Goal: Information Seeking & Learning: Learn about a topic

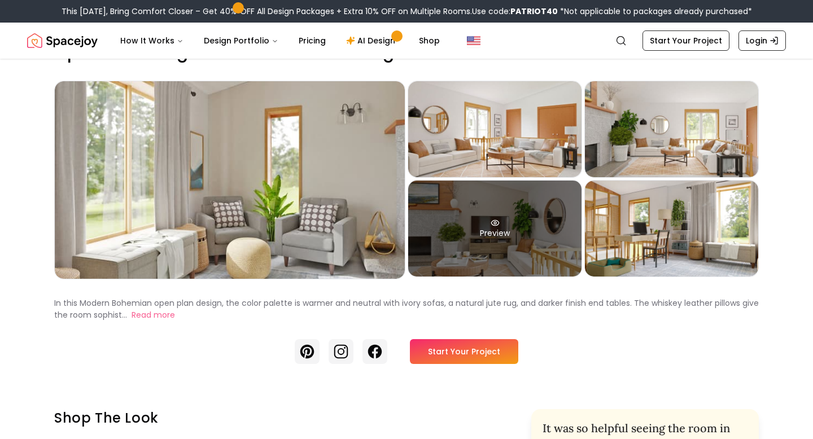
scroll to position [34, 0]
click at [487, 213] on div "Preview" at bounding box center [494, 229] width 173 height 96
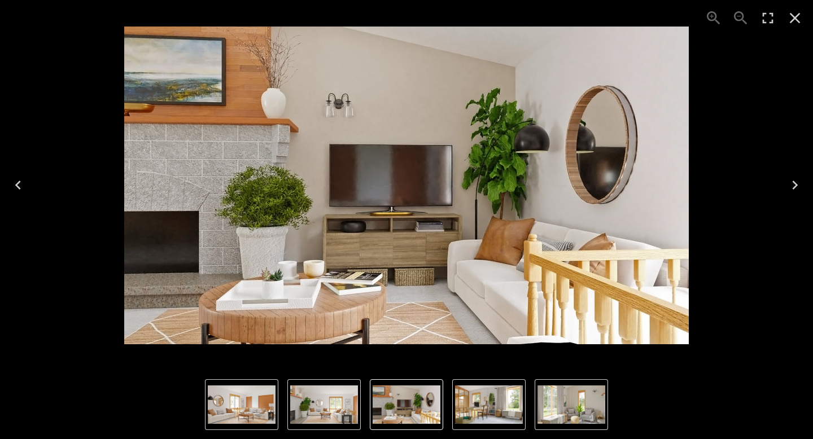
click at [345, 406] on img "3 of 5" at bounding box center [324, 405] width 68 height 38
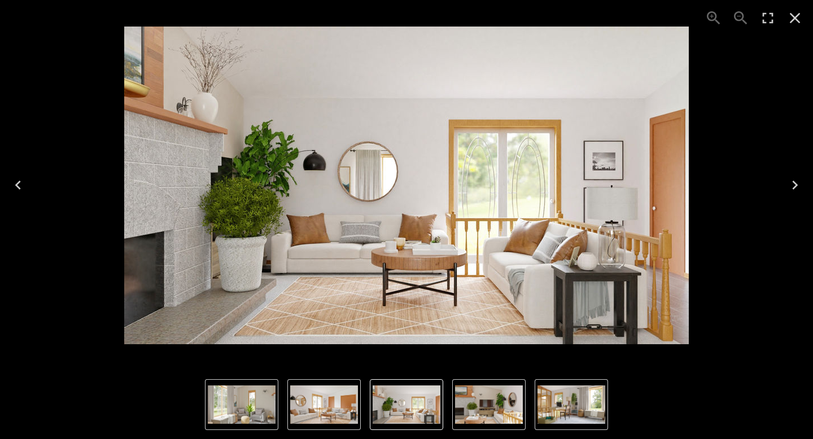
click at [480, 385] on button "4 of 5" at bounding box center [488, 405] width 73 height 51
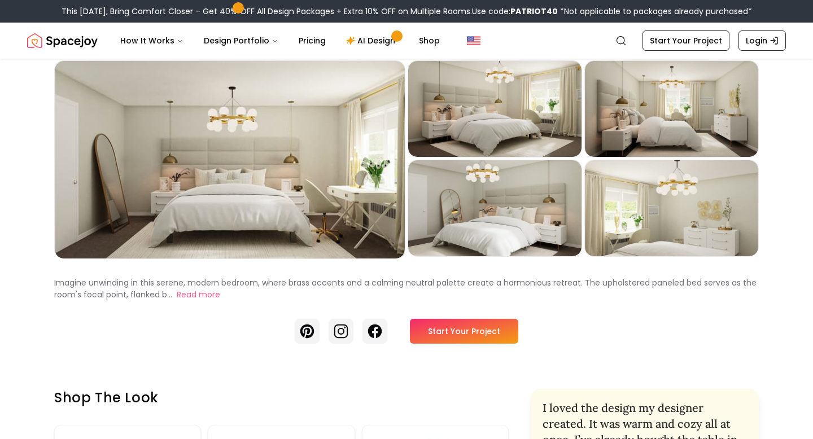
scroll to position [40, 0]
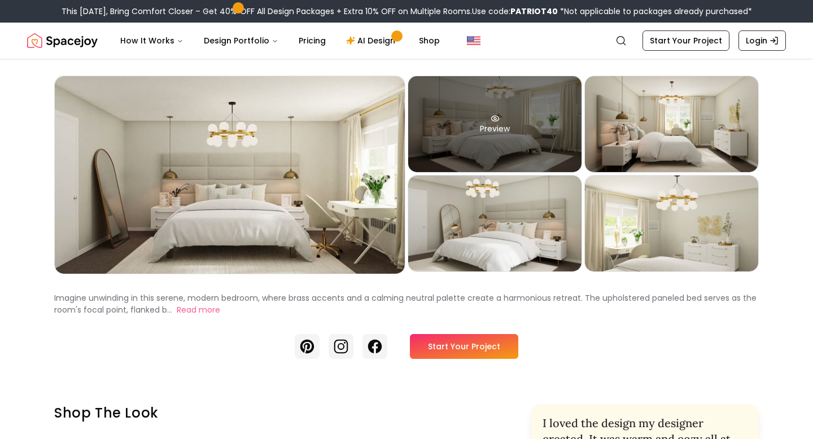
click at [515, 100] on div "Preview" at bounding box center [494, 124] width 173 height 96
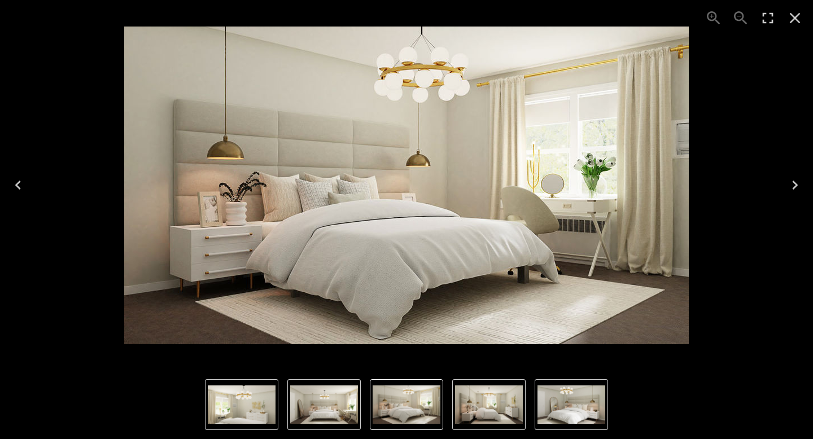
click at [797, 184] on icon "Next" at bounding box center [795, 185] width 18 height 18
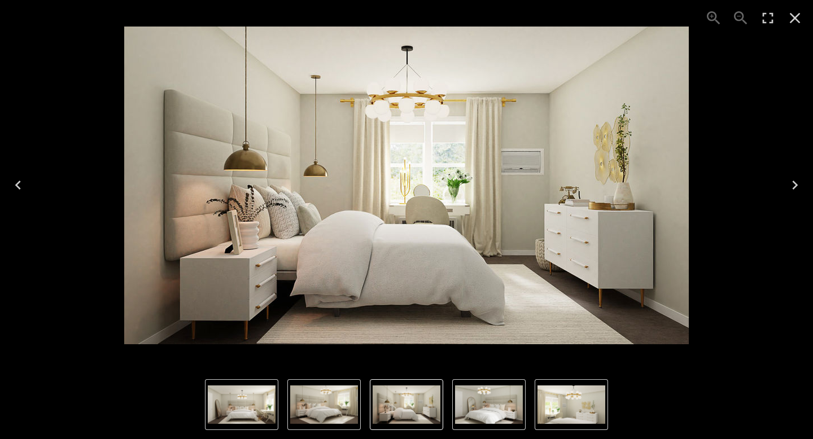
click at [792, 184] on icon "Next" at bounding box center [795, 185] width 18 height 18
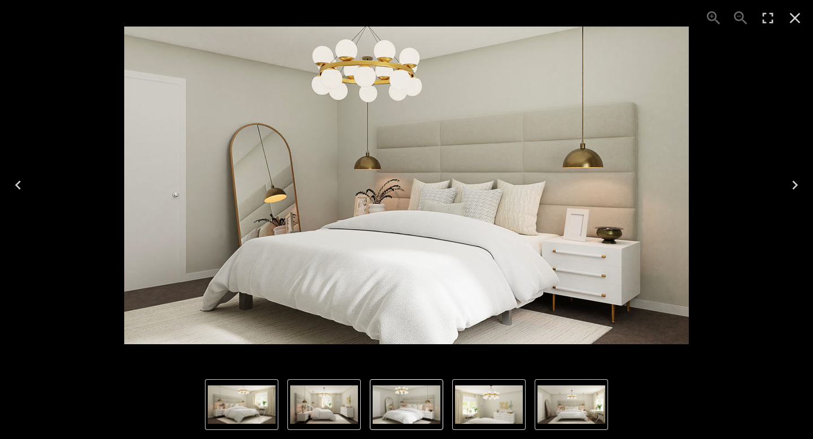
click at [792, 184] on icon "Next" at bounding box center [795, 185] width 18 height 18
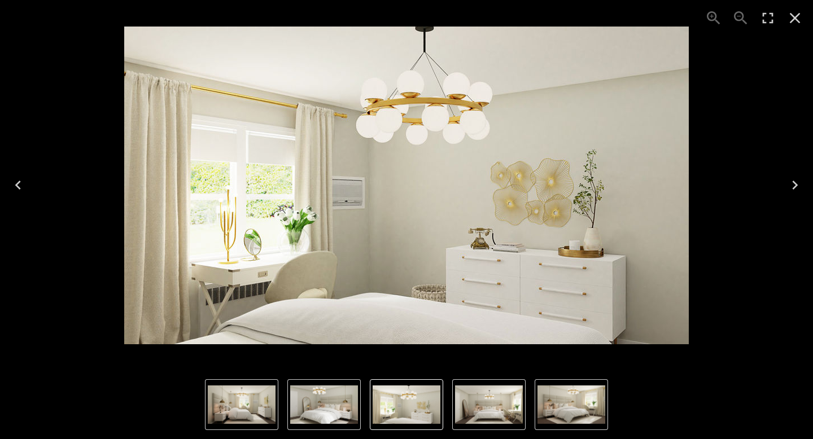
click at [792, 184] on icon "Next" at bounding box center [795, 185] width 18 height 18
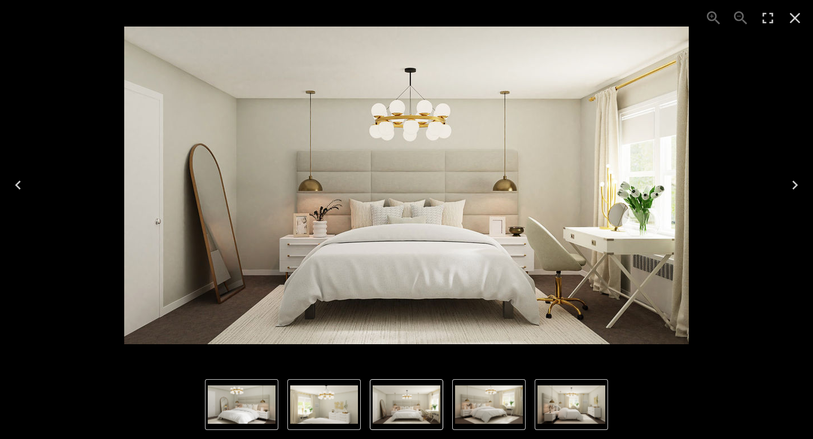
click at [792, 184] on icon "Next" at bounding box center [795, 185] width 18 height 18
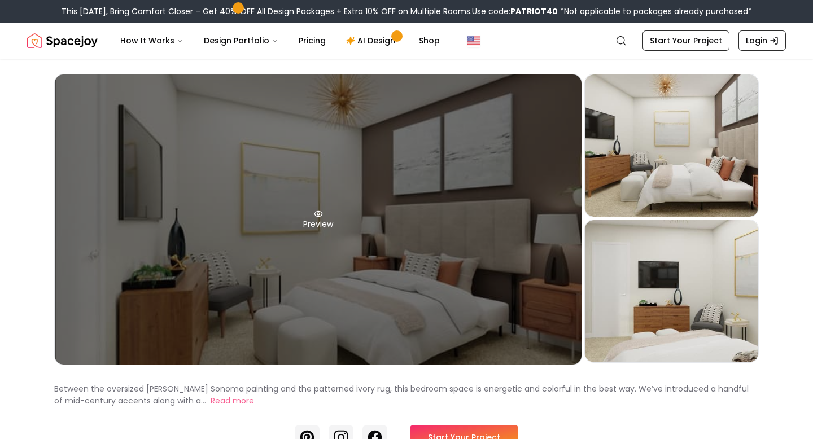
scroll to position [50, 0]
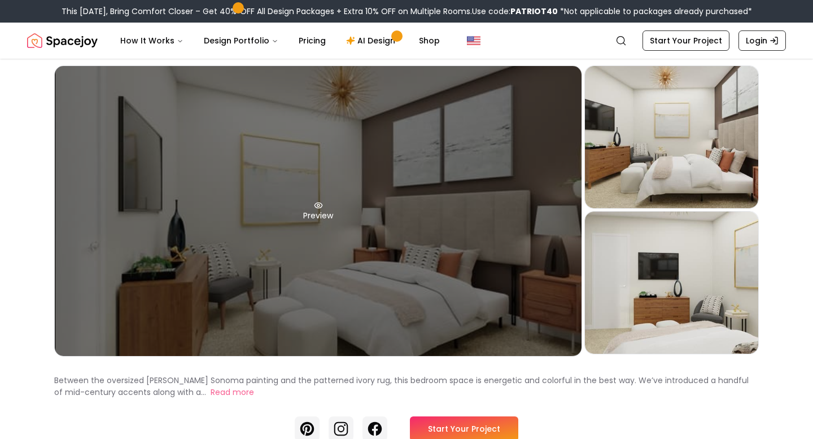
click at [317, 210] on div "Preview" at bounding box center [318, 211] width 527 height 290
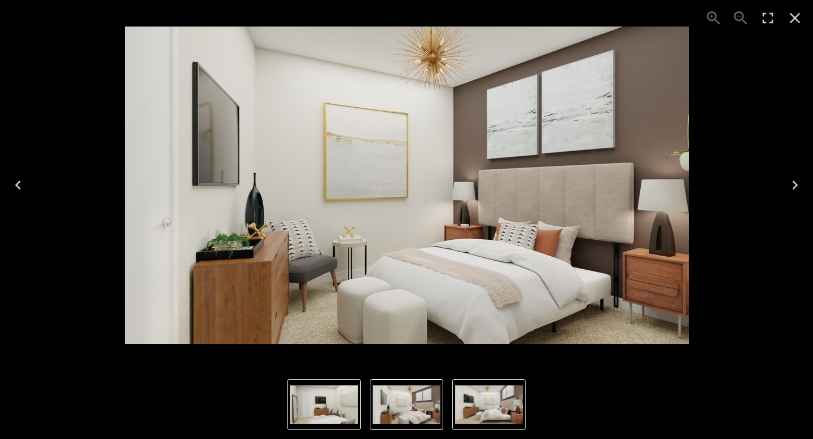
click at [795, 188] on icon "Next" at bounding box center [795, 185] width 6 height 9
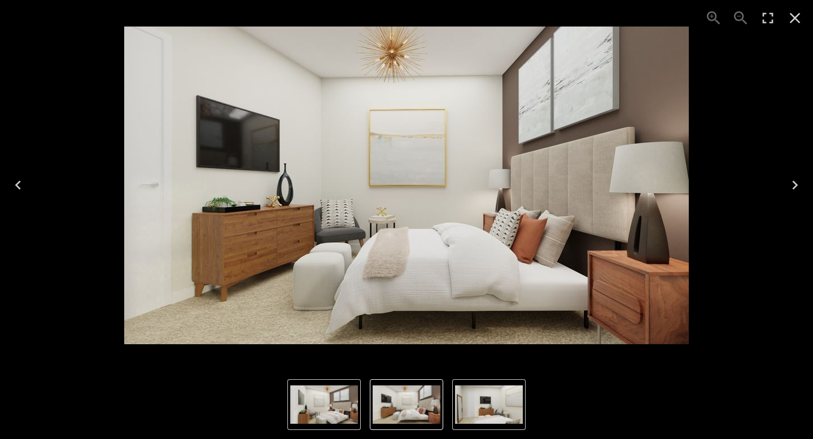
click at [797, 184] on icon "Next" at bounding box center [795, 185] width 18 height 18
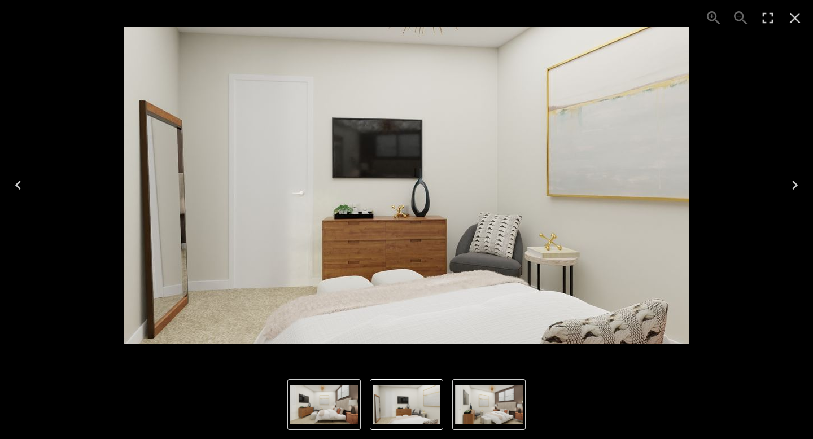
click at [795, 193] on icon "Next" at bounding box center [795, 185] width 18 height 18
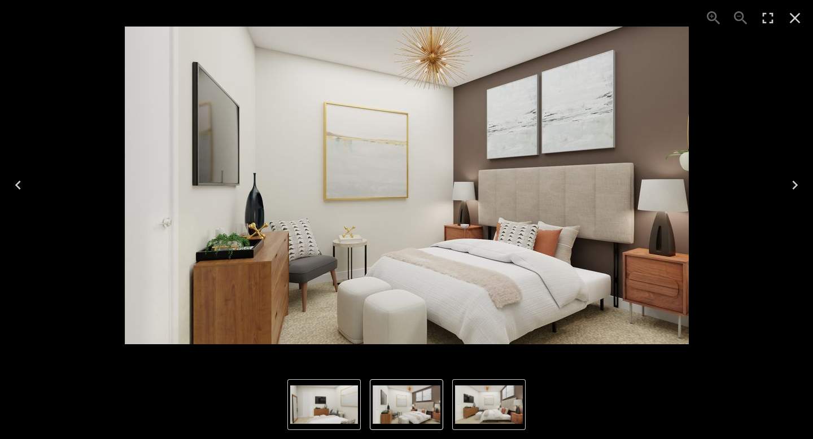
click at [795, 193] on icon "Next" at bounding box center [795, 185] width 18 height 18
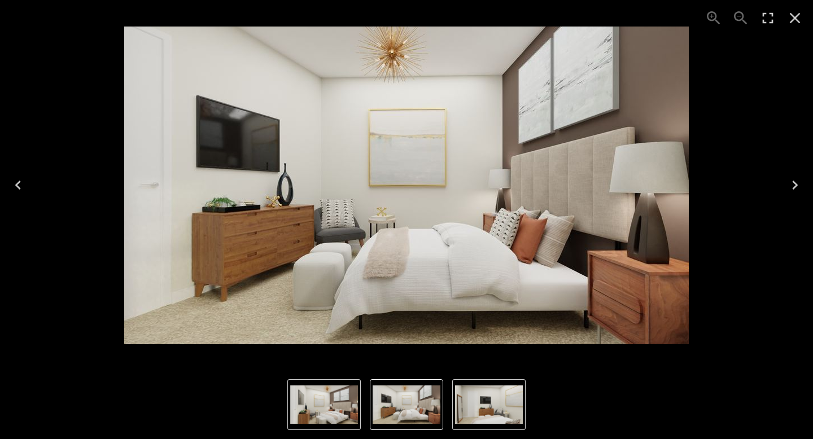
click at [795, 193] on icon "Next" at bounding box center [795, 185] width 18 height 18
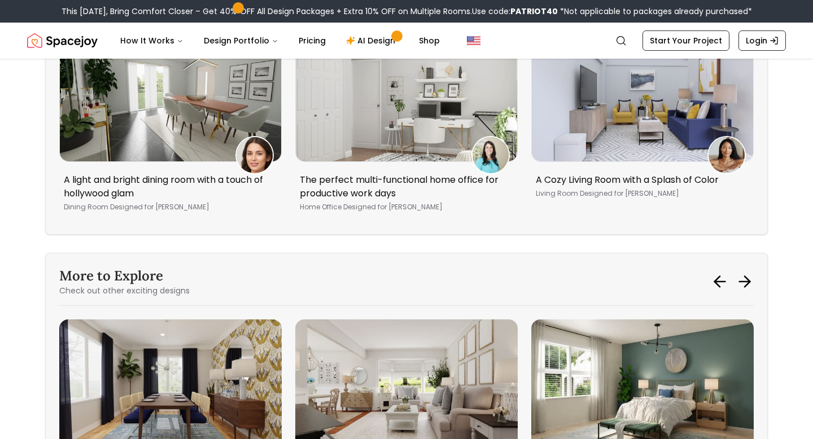
scroll to position [6995, 0]
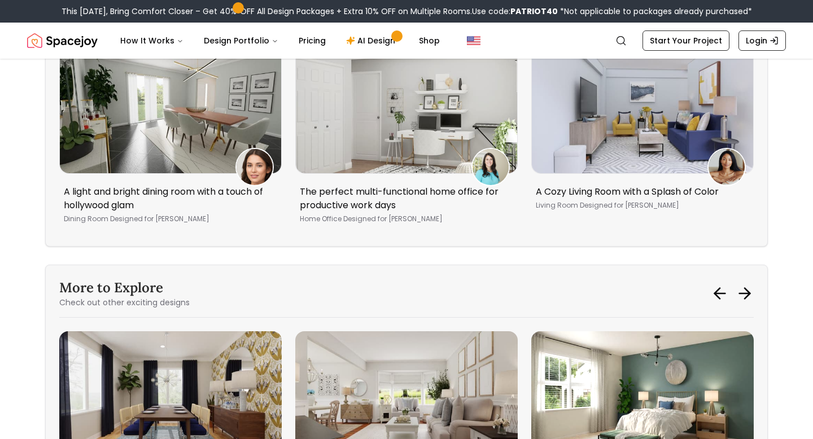
click at [604, 337] on img "6 / 6" at bounding box center [642, 398] width 223 height 133
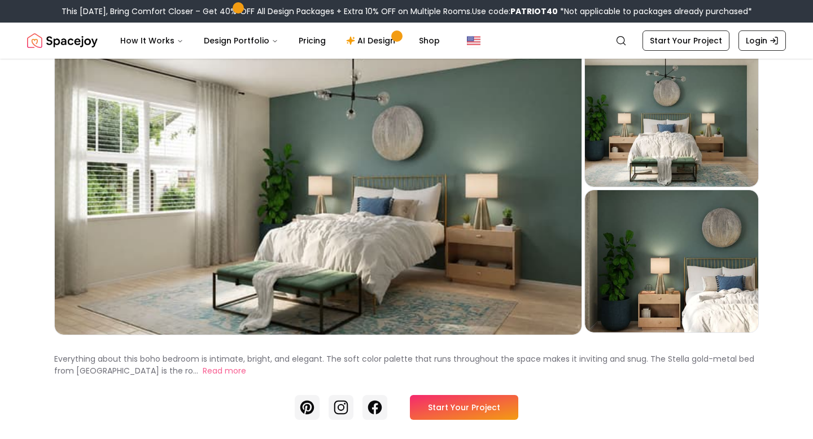
click at [676, 276] on div "Preview" at bounding box center [671, 261] width 173 height 142
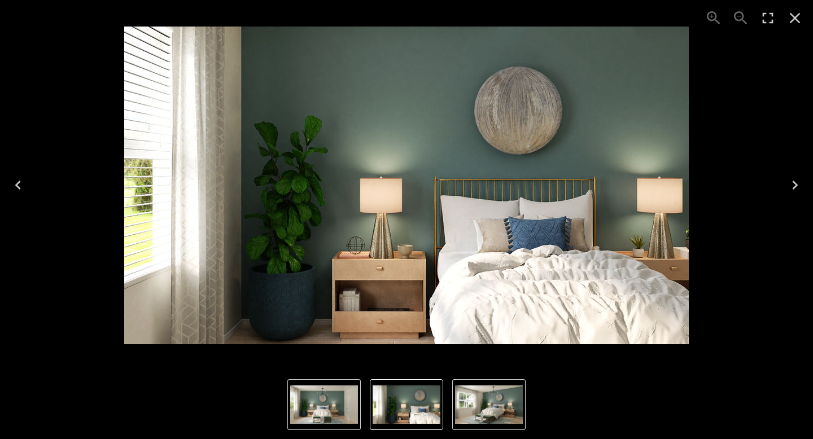
click at [393, 406] on img "3 of 3" at bounding box center [407, 405] width 68 height 38
click at [461, 416] on img "1 of 3" at bounding box center [489, 405] width 68 height 38
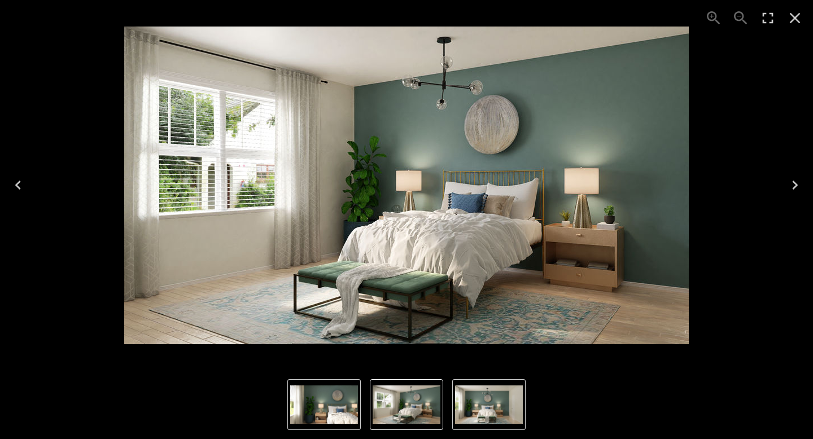
click at [791, 23] on icon "Close" at bounding box center [795, 18] width 18 height 18
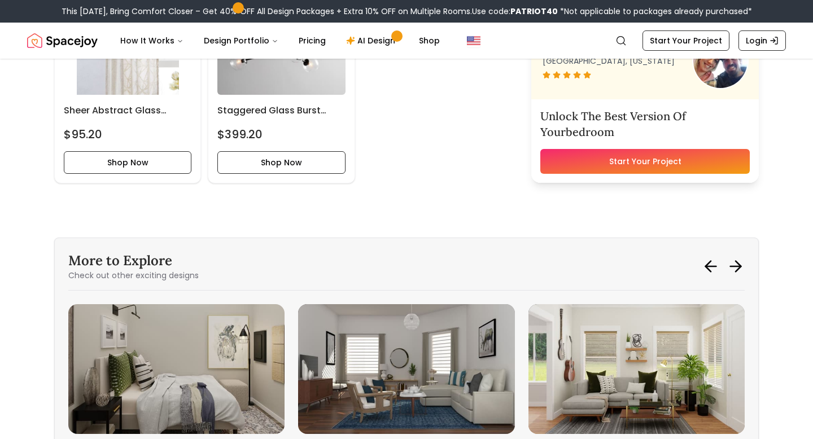
scroll to position [2849, 0]
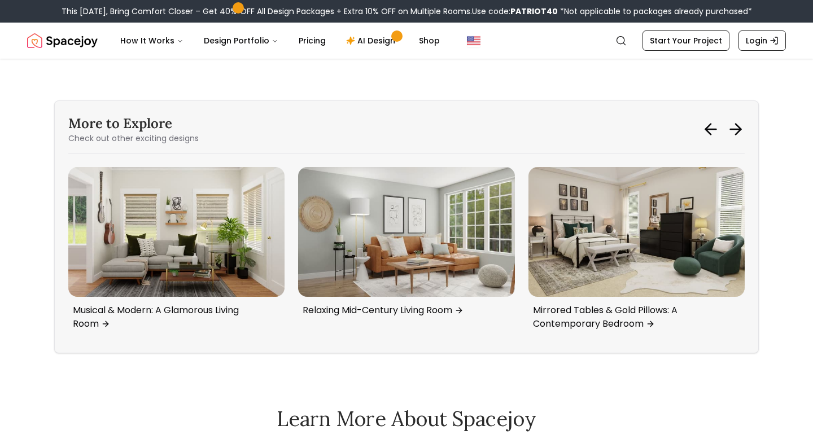
click at [699, 128] on div "More to Explore Check out other exciting designs" at bounding box center [406, 129] width 677 height 29
click at [701, 128] on div "More to Explore Check out other exciting designs" at bounding box center [406, 129] width 677 height 29
click at [718, 128] on icon at bounding box center [711, 129] width 18 height 18
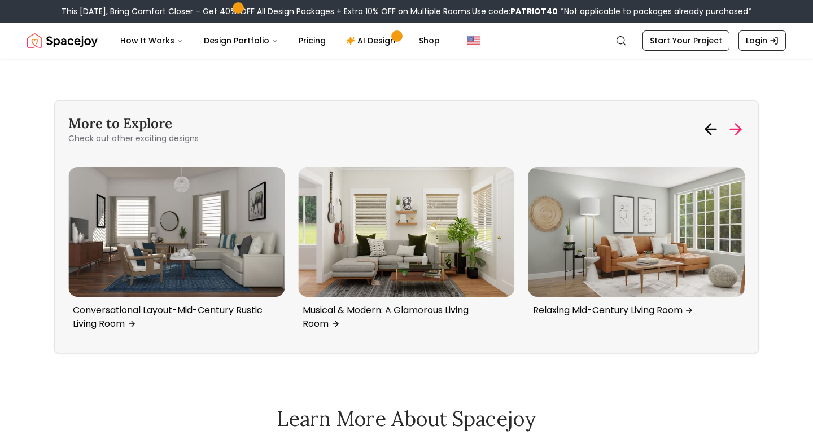
click at [735, 129] on icon at bounding box center [736, 129] width 11 height 0
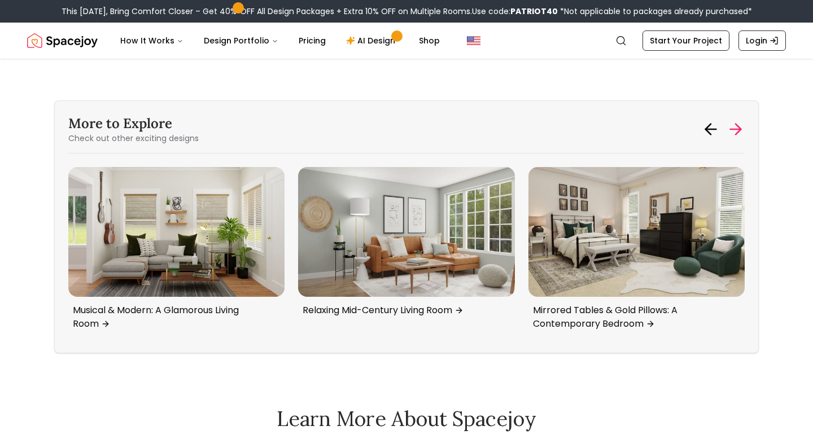
click at [737, 136] on icon at bounding box center [736, 129] width 18 height 18
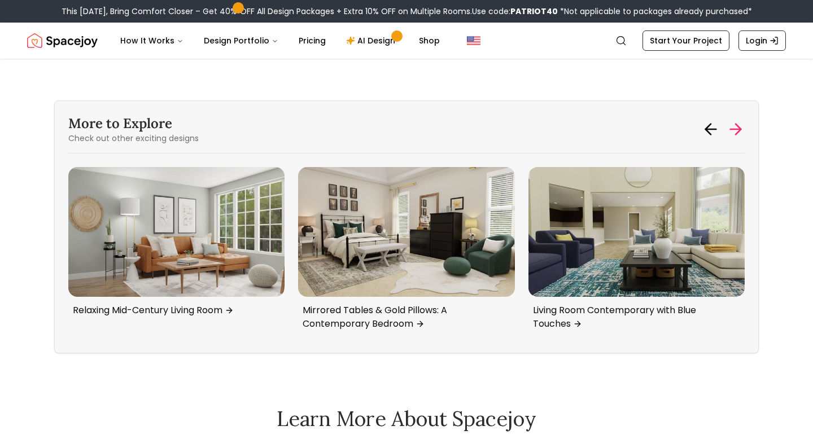
click at [737, 136] on icon at bounding box center [736, 129] width 18 height 18
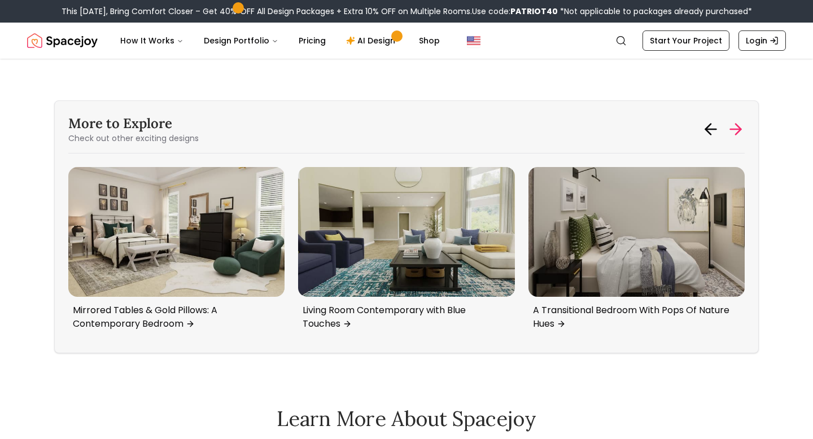
click at [737, 136] on icon at bounding box center [736, 129] width 18 height 18
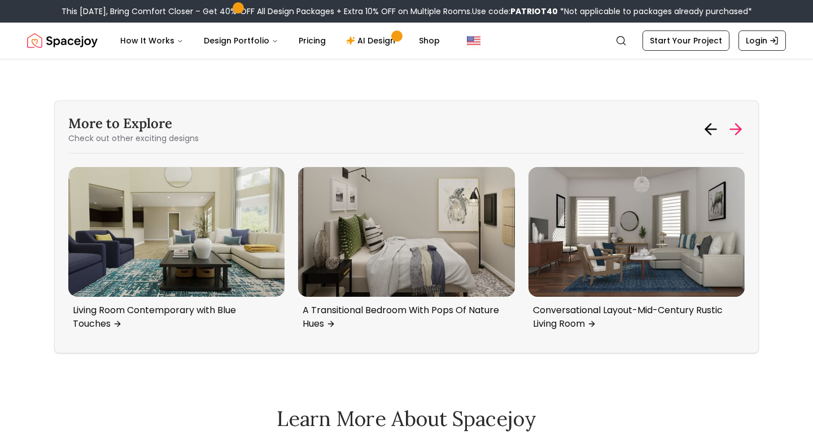
click at [735, 122] on icon at bounding box center [736, 129] width 18 height 18
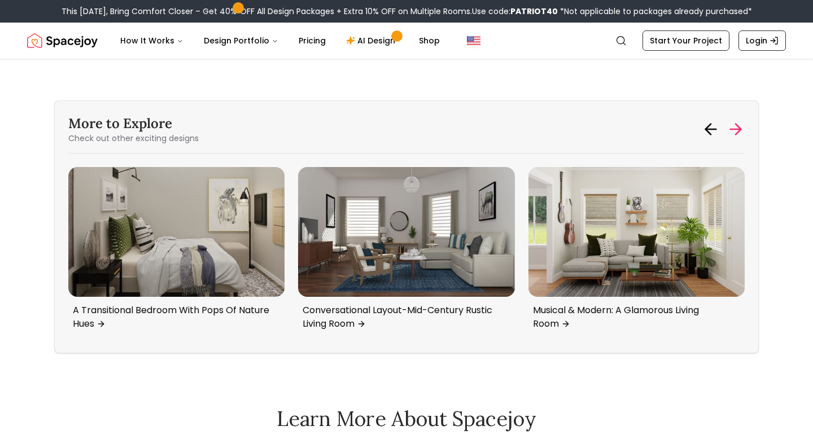
click at [735, 122] on icon at bounding box center [736, 129] width 18 height 18
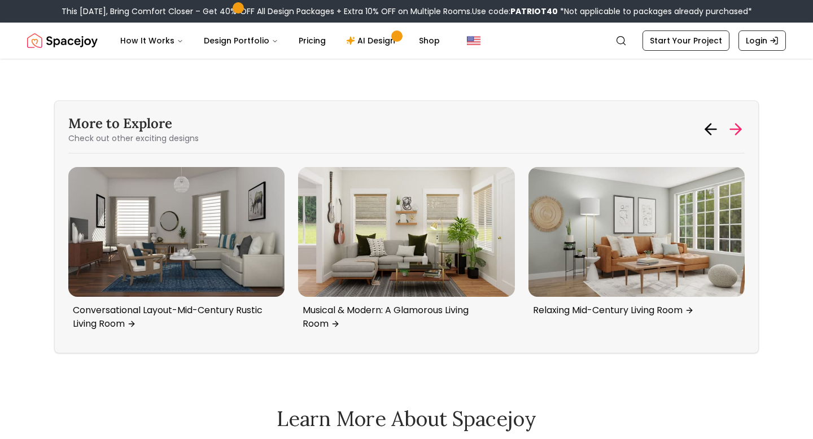
click at [735, 122] on icon at bounding box center [736, 129] width 18 height 18
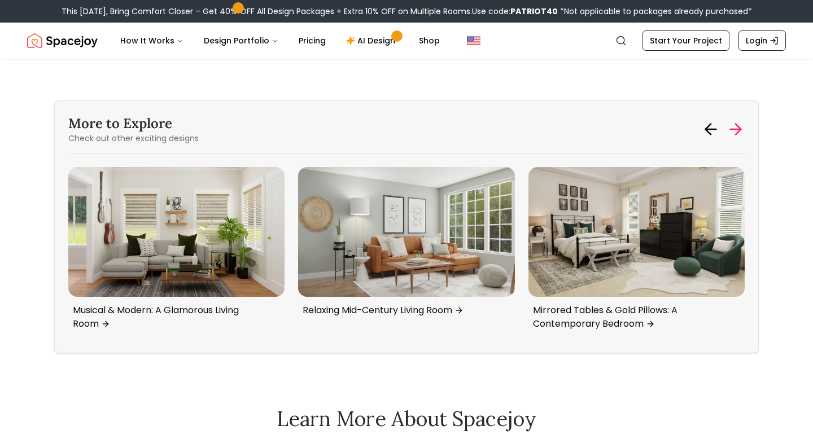
click at [735, 122] on icon at bounding box center [736, 129] width 18 height 18
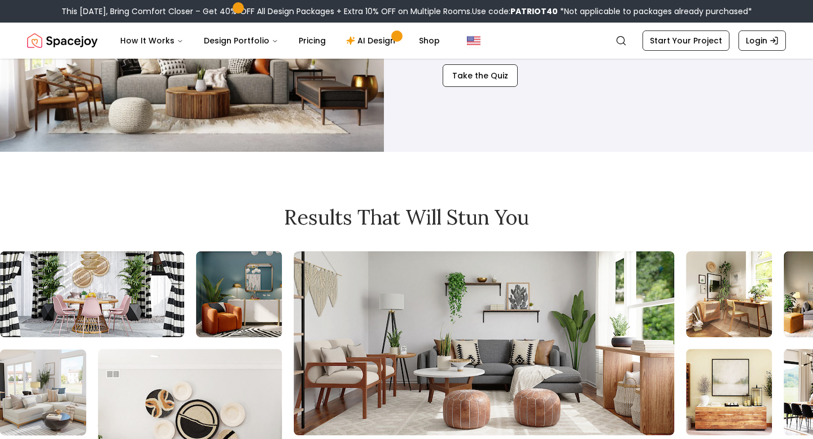
scroll to position [3763, 0]
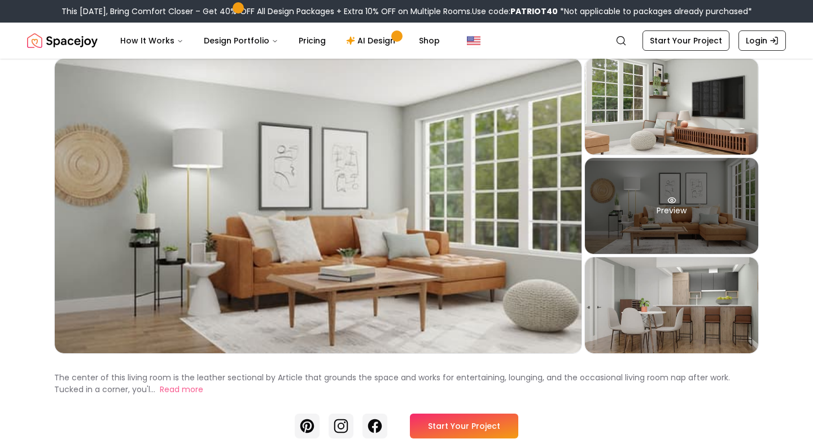
click at [643, 244] on div "Preview" at bounding box center [671, 206] width 173 height 96
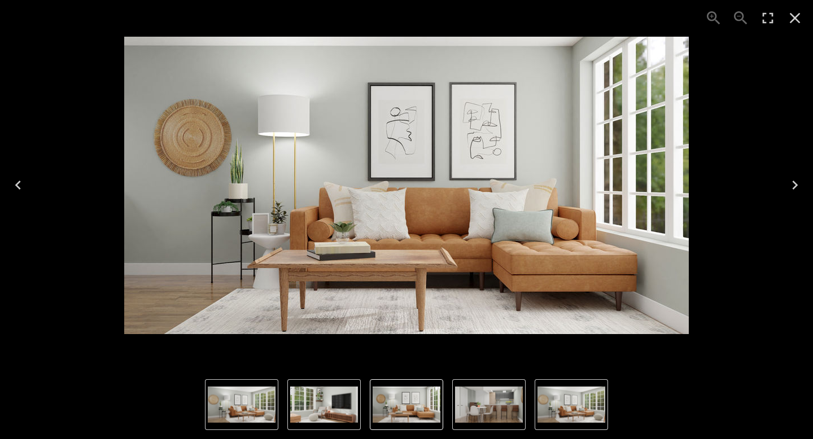
click at [797, 185] on icon "Next" at bounding box center [795, 185] width 6 height 9
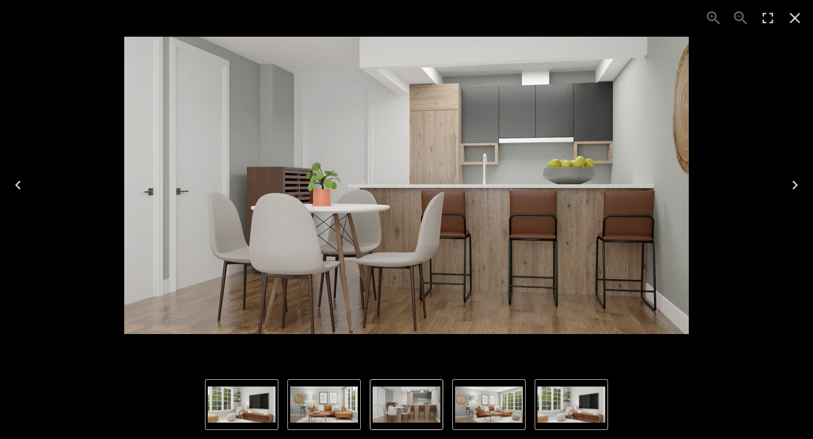
click at [797, 186] on icon "Next" at bounding box center [795, 185] width 6 height 9
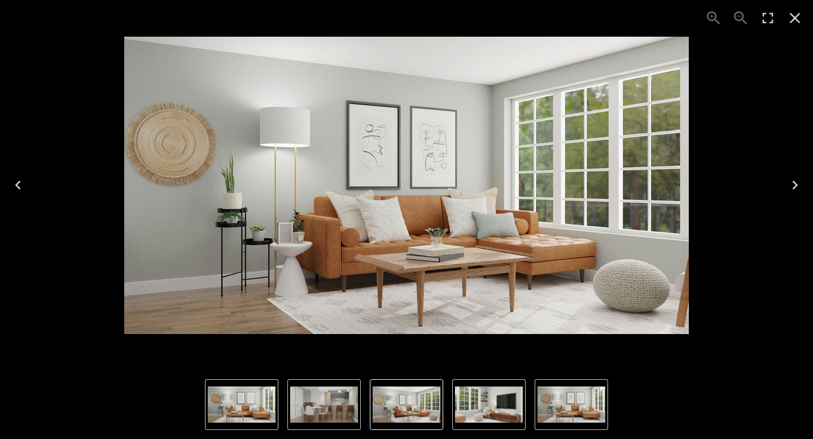
click at [797, 186] on icon "Next" at bounding box center [795, 185] width 6 height 9
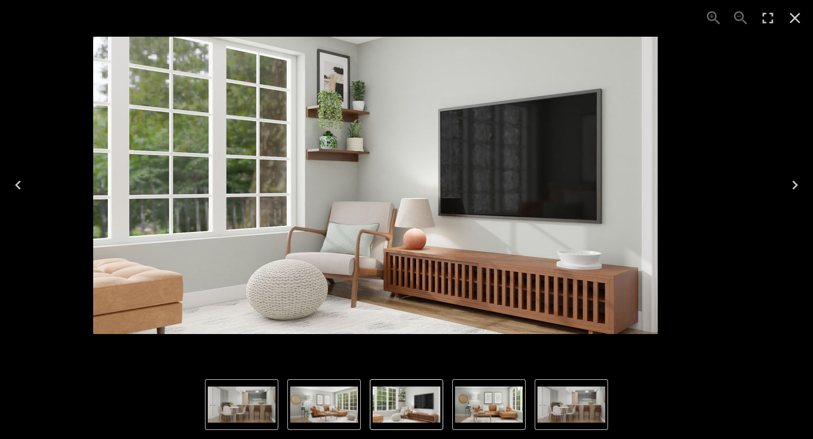
drag, startPoint x: 797, startPoint y: 186, endPoint x: 741, endPoint y: 197, distance: 56.9
click at [741, 197] on div "Lightbox" at bounding box center [406, 185] width 813 height 371
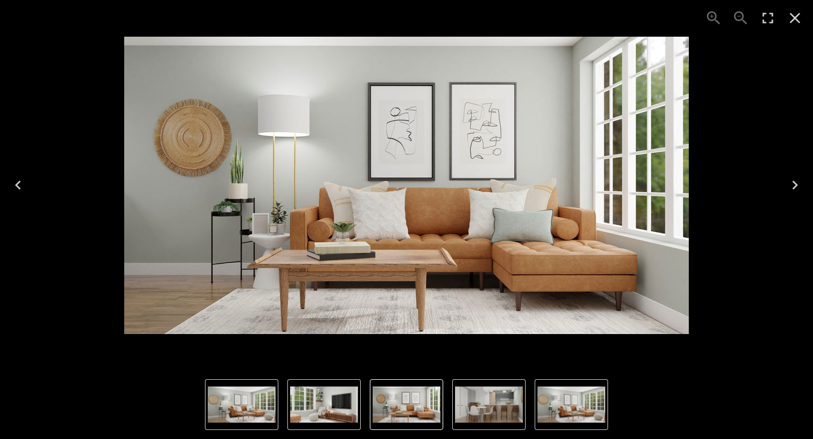
click at [28, 179] on button "Previous" at bounding box center [18, 185] width 36 height 45
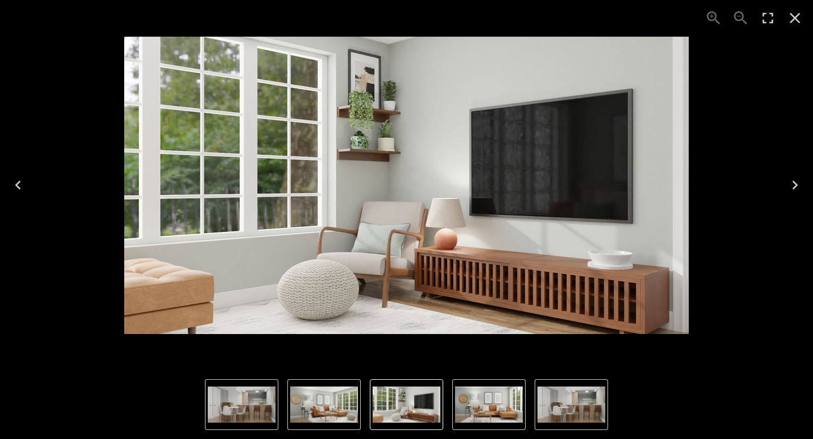
click at [798, 184] on icon "Next" at bounding box center [795, 185] width 18 height 18
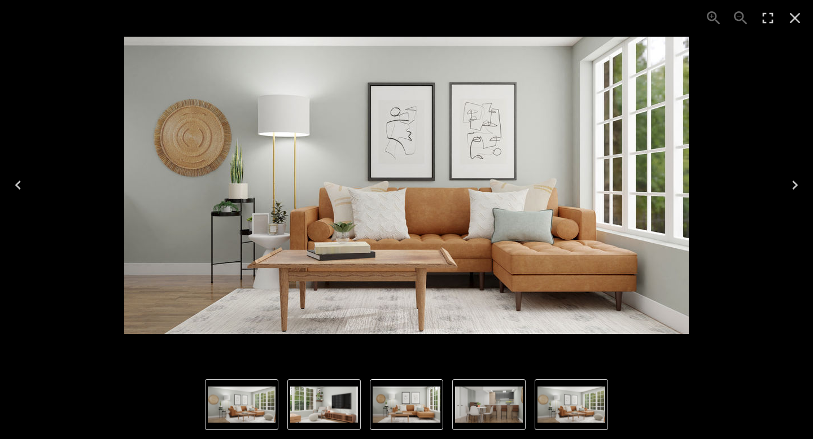
click at [798, 184] on icon "Next" at bounding box center [795, 185] width 18 height 18
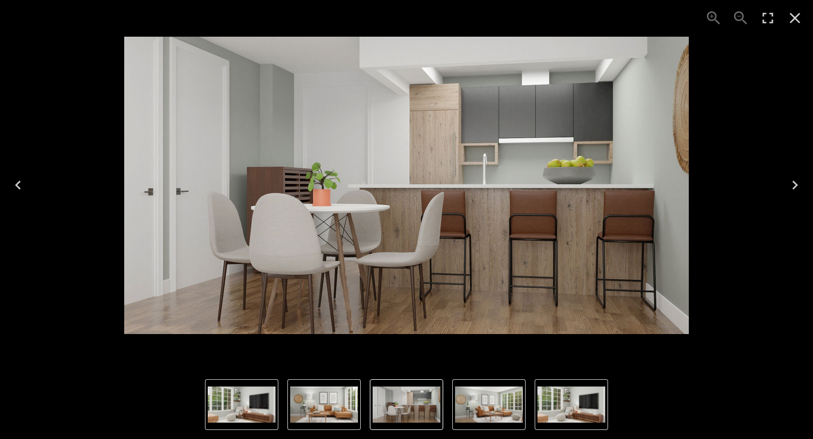
click at [798, 184] on icon "Next" at bounding box center [795, 185] width 18 height 18
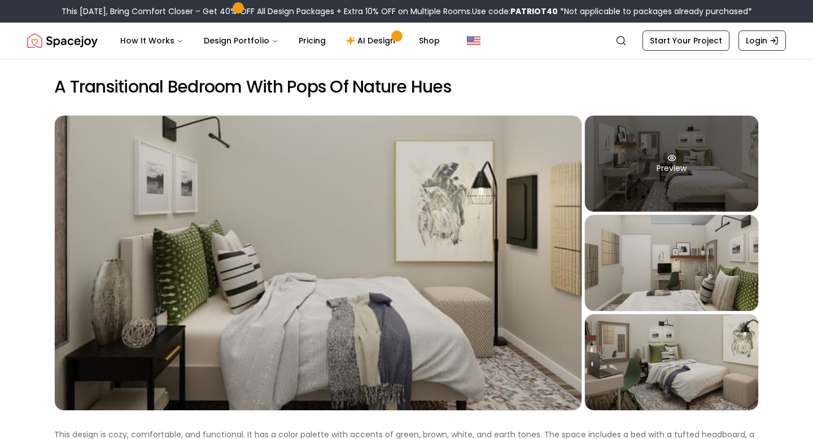
drag, startPoint x: 704, startPoint y: 166, endPoint x: 753, endPoint y: 181, distance: 50.7
click at [753, 181] on div "Preview" at bounding box center [671, 164] width 173 height 96
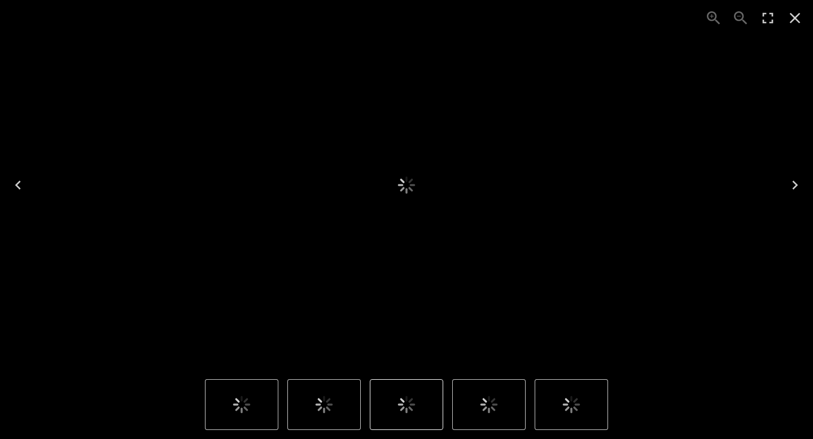
click at [757, 181] on div "2 of 4" at bounding box center [406, 185] width 795 height 352
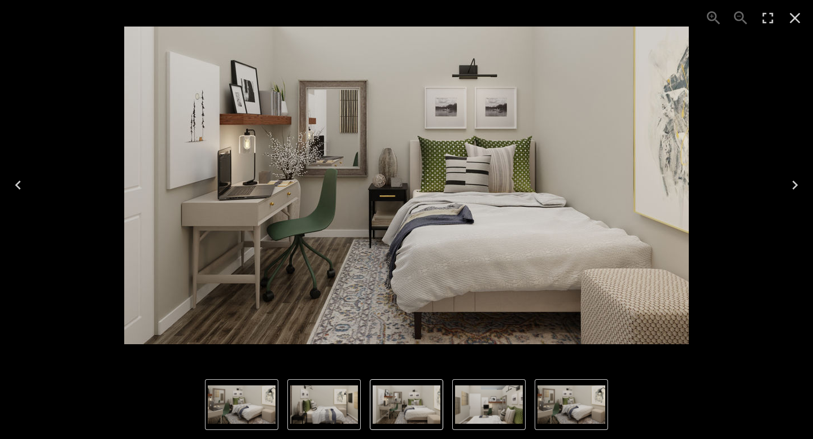
click at [801, 186] on icon "Next" at bounding box center [795, 185] width 18 height 18
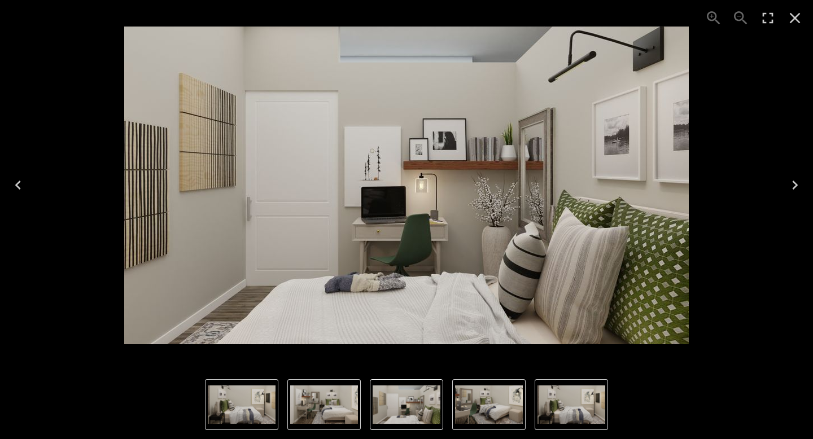
click at [803, 189] on icon "Next" at bounding box center [795, 185] width 18 height 18
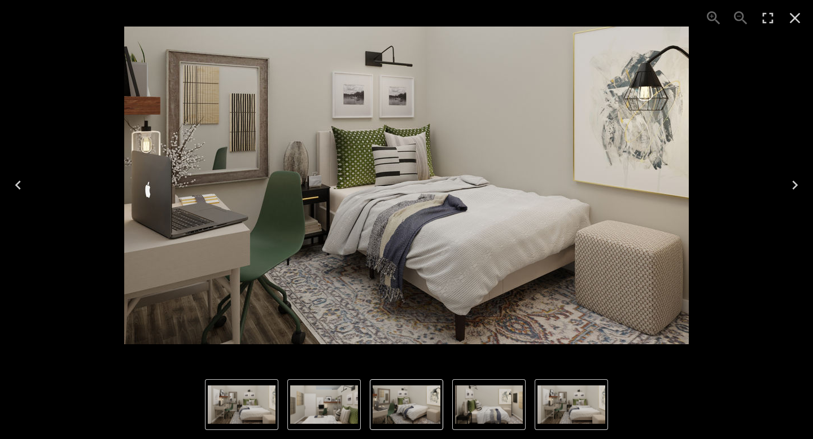
drag, startPoint x: 803, startPoint y: 189, endPoint x: 789, endPoint y: 190, distance: 13.6
click at [789, 190] on icon "Next" at bounding box center [795, 185] width 18 height 18
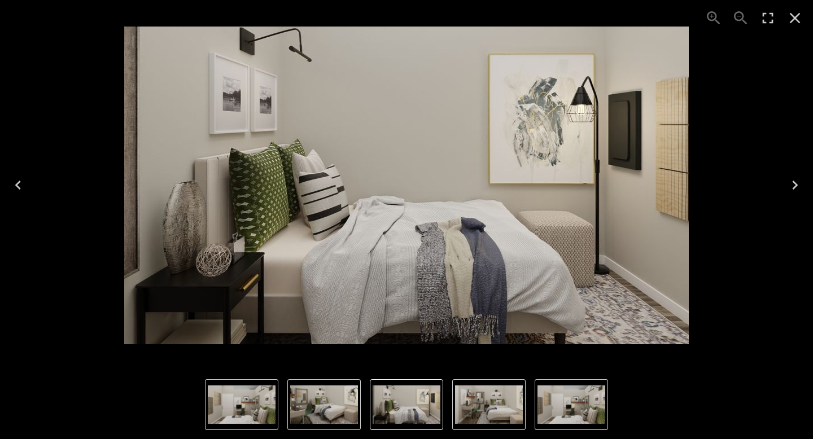
click at [789, 190] on icon "Next" at bounding box center [795, 185] width 18 height 18
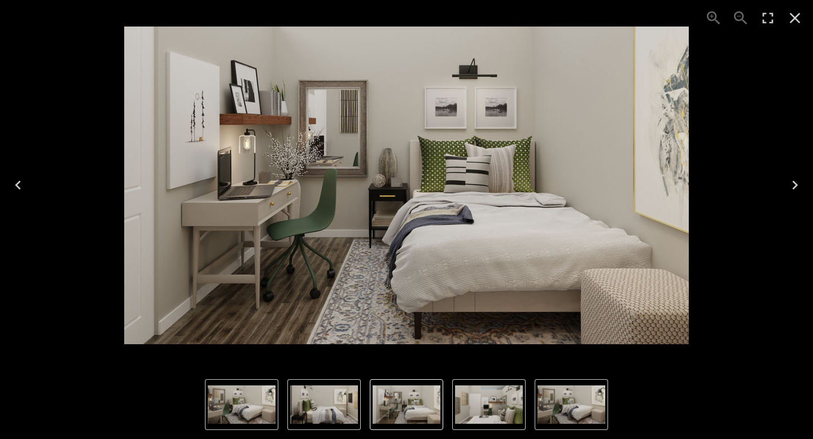
click at [789, 190] on icon "Next" at bounding box center [795, 185] width 18 height 18
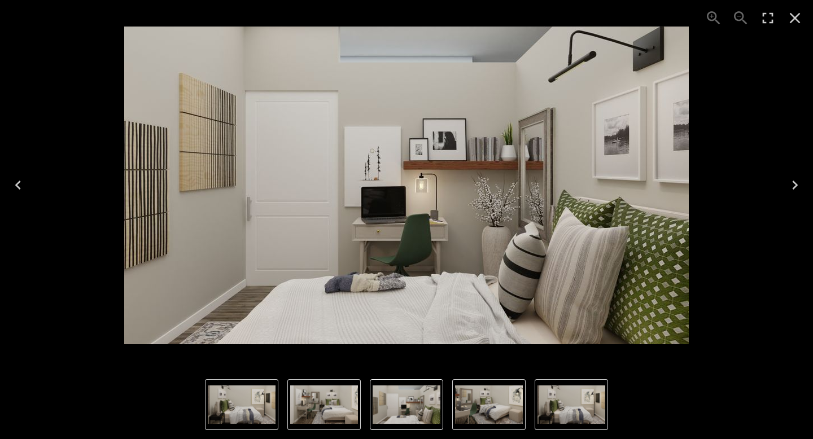
click at [793, 24] on icon "Close" at bounding box center [795, 18] width 18 height 18
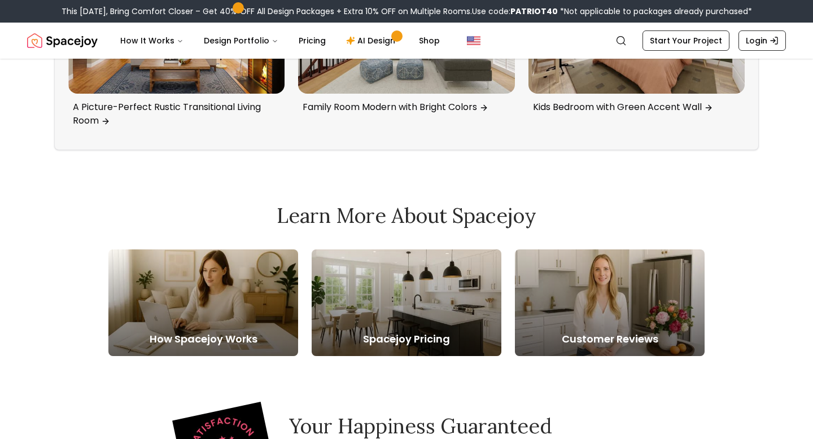
scroll to position [3338, 0]
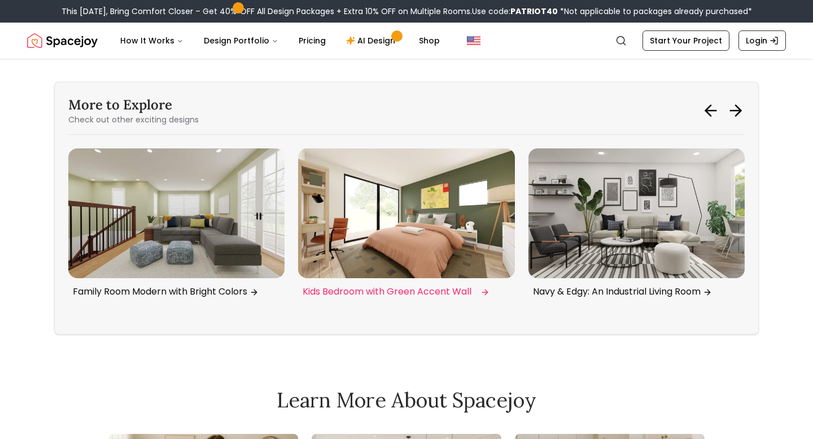
click at [515, 245] on img "5 / 6" at bounding box center [406, 214] width 216 height 130
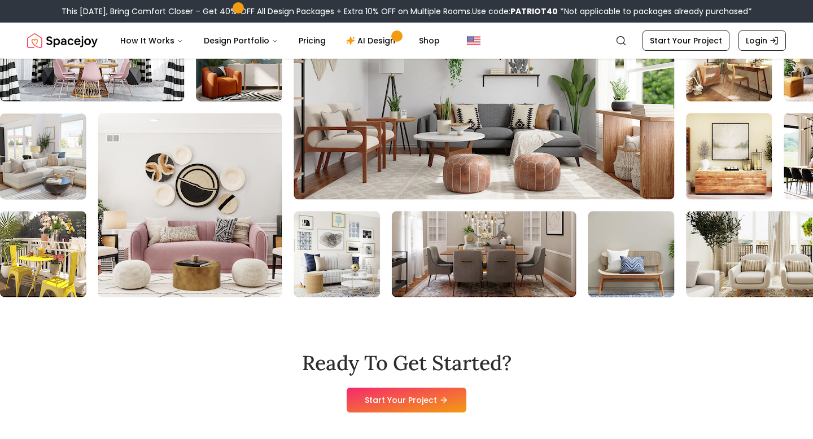
scroll to position [4773, 0]
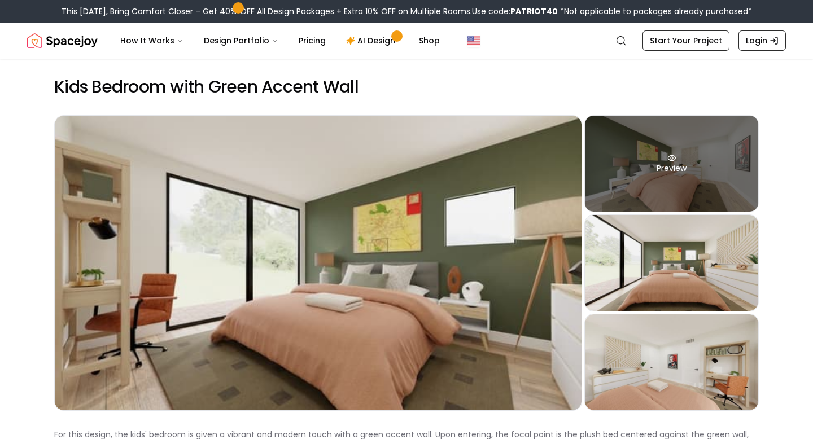
click at [674, 194] on div "Preview" at bounding box center [671, 164] width 173 height 96
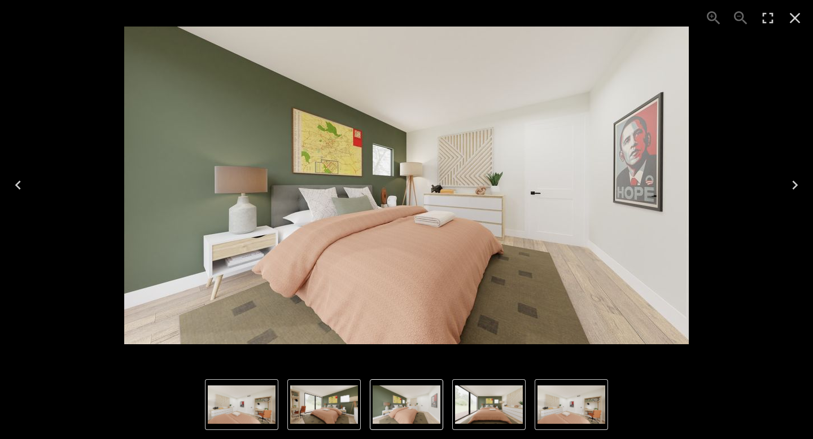
click at [332, 392] on img "1 of 4" at bounding box center [324, 405] width 68 height 38
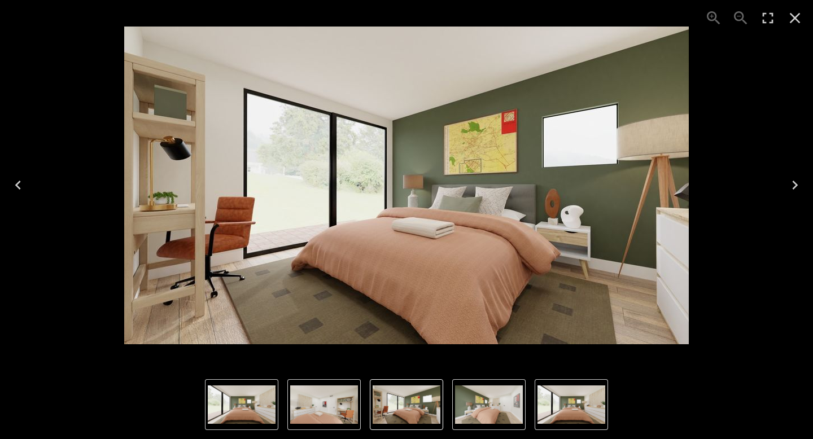
click at [404, 419] on img "1 of 4" at bounding box center [407, 405] width 68 height 38
click at [459, 418] on img "2 of 4" at bounding box center [489, 405] width 68 height 38
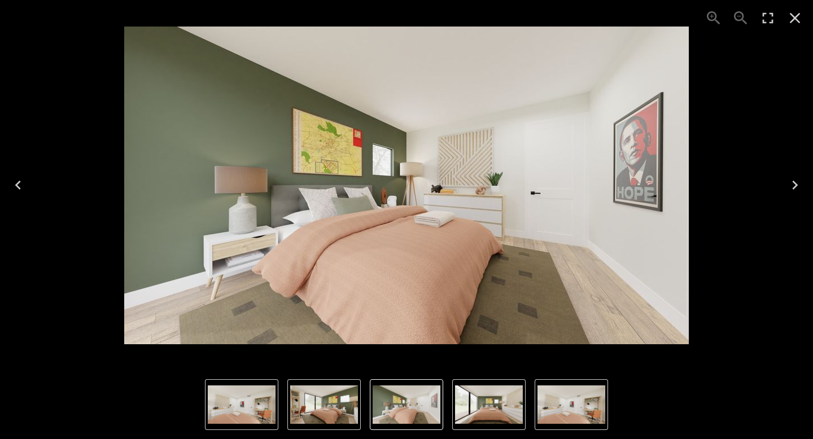
click at [552, 417] on img "4 of 4" at bounding box center [572, 405] width 68 height 38
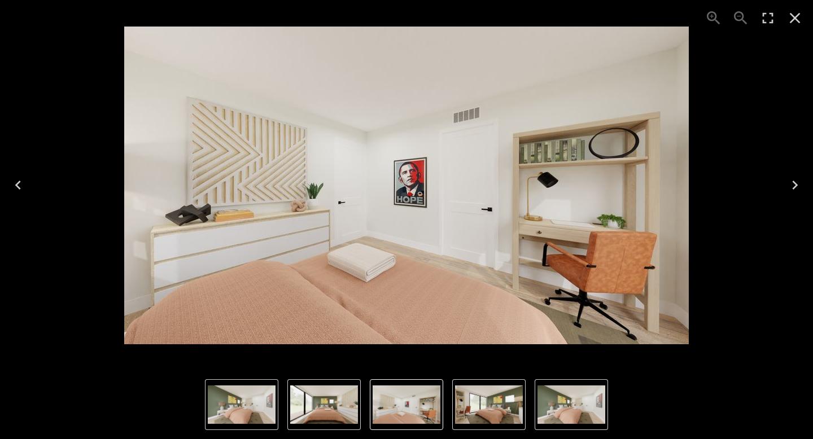
click at [794, 16] on icon "Close" at bounding box center [795, 18] width 18 height 18
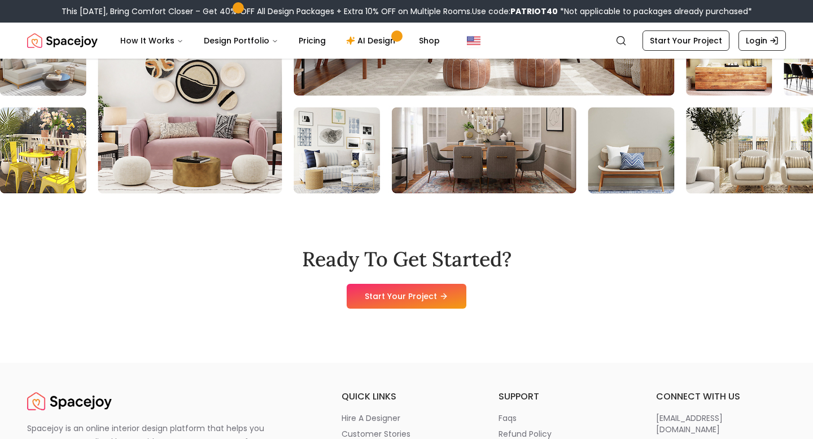
scroll to position [3808, 0]
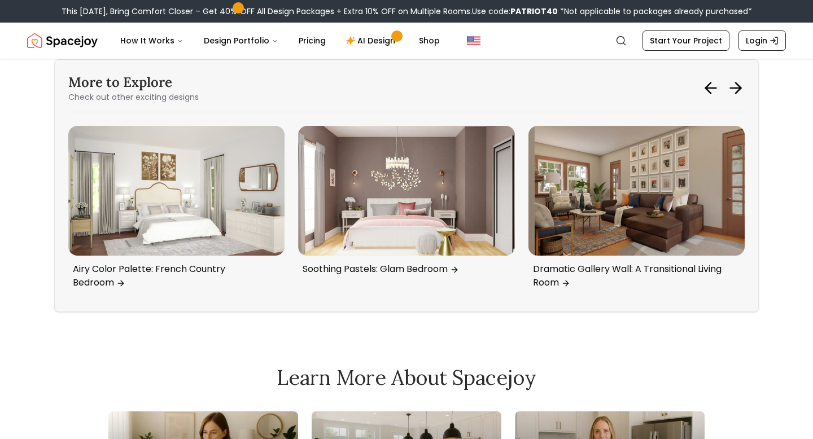
scroll to position [5706, 0]
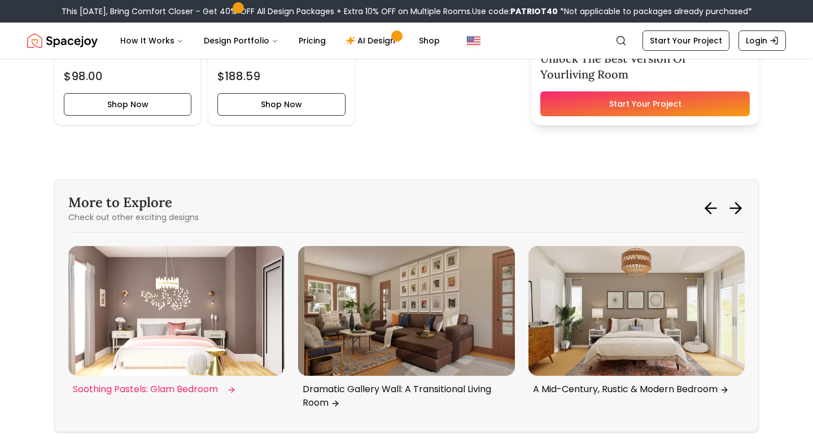
click at [219, 319] on img "5 / 6" at bounding box center [176, 311] width 216 height 130
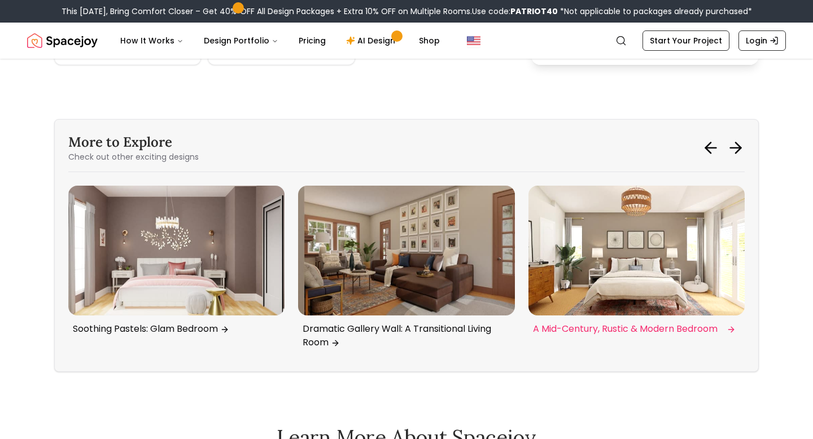
scroll to position [5767, 0]
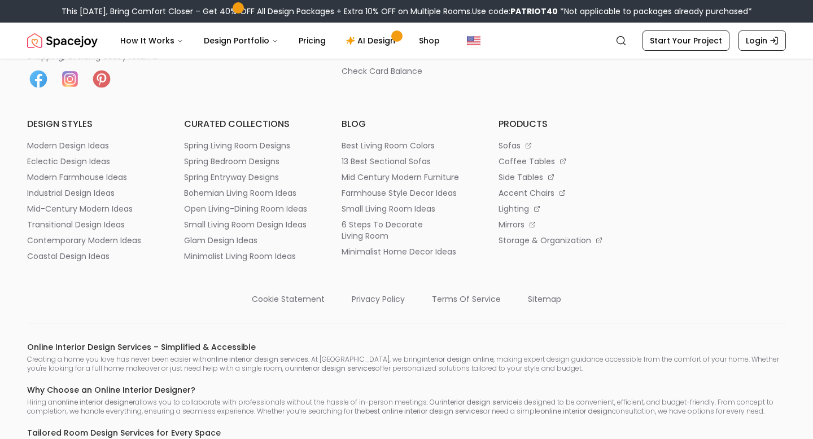
scroll to position [4268, 0]
